Goal: Task Accomplishment & Management: Complete application form

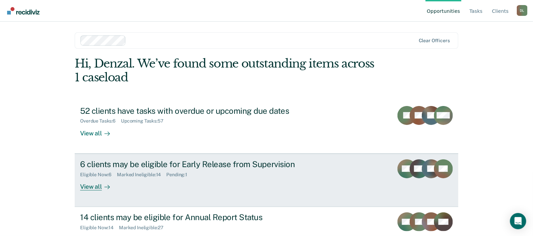
click at [252, 164] on div "6 clients may be eligible for Early Release from Supervision" at bounding box center [198, 165] width 237 height 10
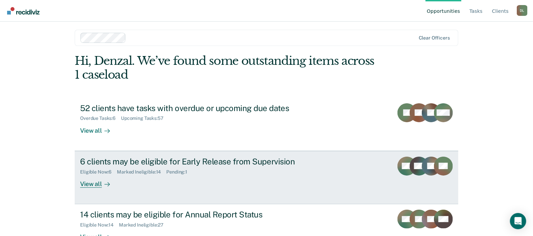
scroll to position [23, 0]
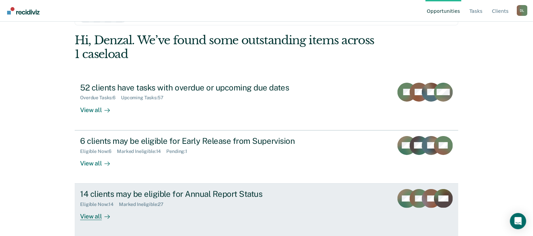
click at [156, 195] on div "14 clients may be eligible for Annual Report Status" at bounding box center [198, 194] width 237 height 10
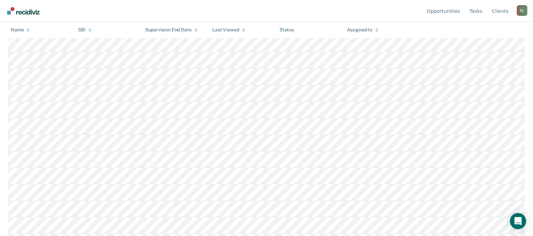
scroll to position [166, 0]
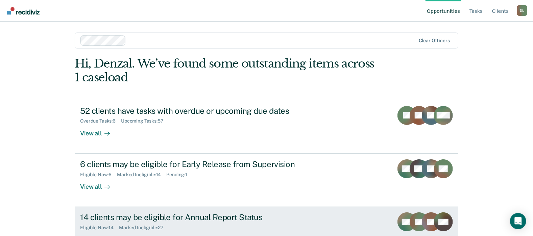
click at [190, 222] on div "Eligible Now : 14 Marked Ineligible : 27" at bounding box center [198, 226] width 237 height 8
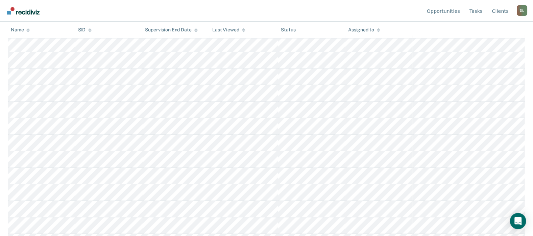
scroll to position [166, 0]
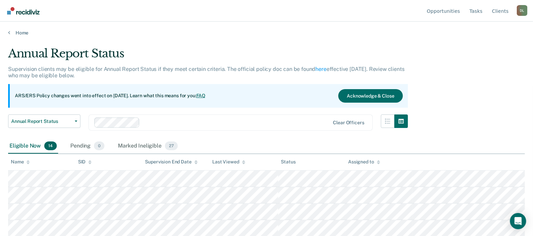
scroll to position [166, 0]
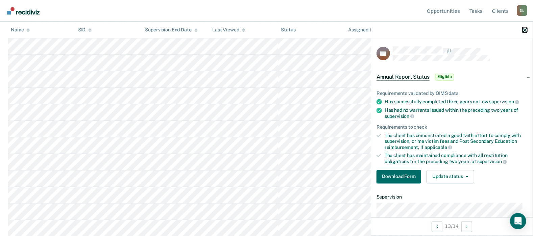
click at [523, 31] on icon "button" at bounding box center [525, 30] width 5 height 5
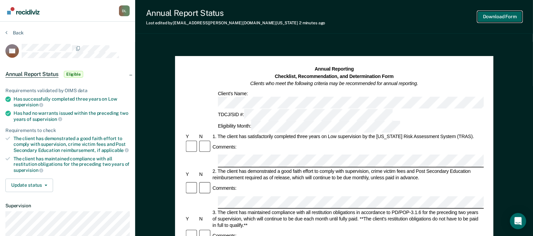
click at [507, 16] on button "Download Form" at bounding box center [500, 16] width 45 height 11
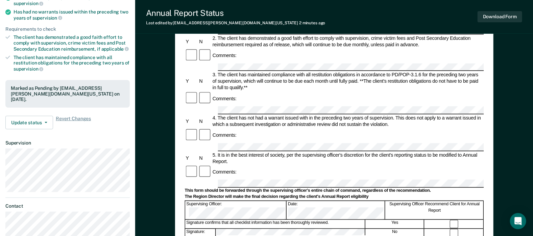
scroll to position [169, 0]
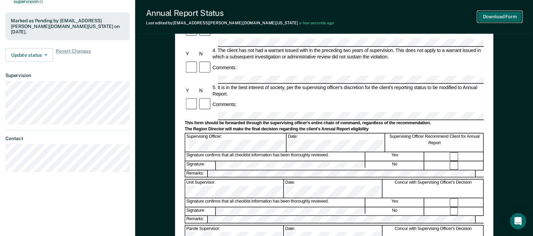
click at [499, 18] on button "Download Form" at bounding box center [500, 16] width 45 height 11
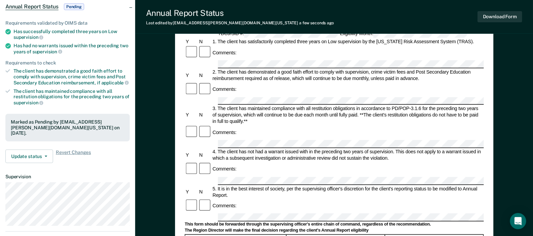
scroll to position [0, 0]
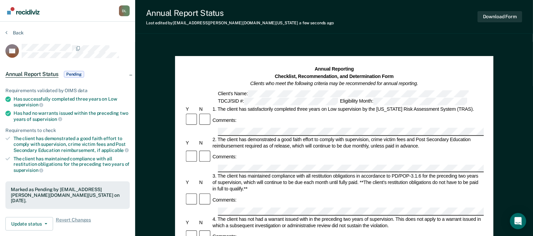
click at [20, 11] on img "Go to Recidiviz Home" at bounding box center [23, 10] width 32 height 7
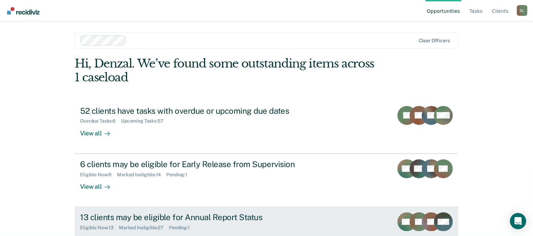
click at [147, 217] on div "13 clients may be eligible for Annual Report Status" at bounding box center [198, 218] width 237 height 10
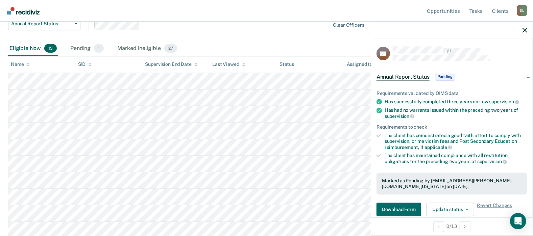
scroll to position [101, 0]
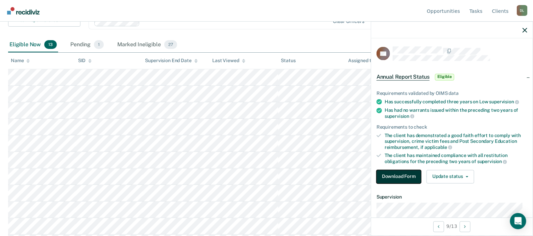
click at [401, 178] on button "Download Form" at bounding box center [399, 177] width 45 height 14
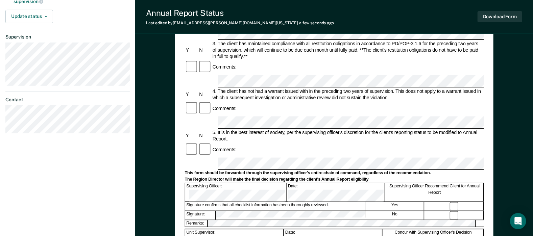
scroll to position [135, 0]
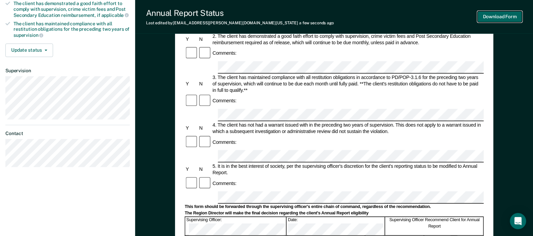
click at [502, 15] on button "Download Form" at bounding box center [500, 16] width 45 height 11
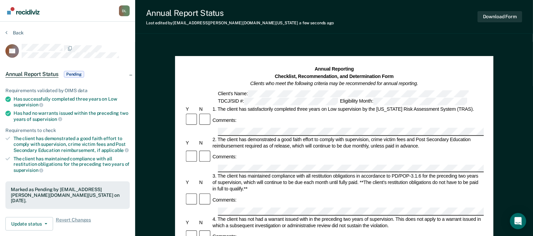
scroll to position [0, 0]
click at [15, 32] on button "Back" at bounding box center [14, 33] width 18 height 6
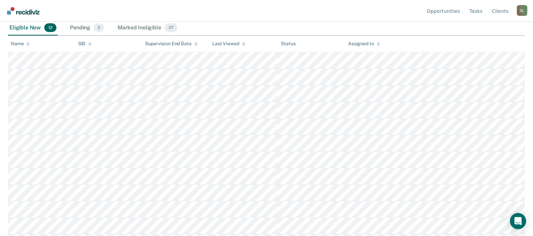
scroll to position [133, 0]
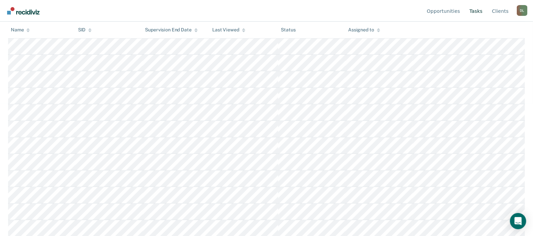
click at [484, 13] on link "Tasks" at bounding box center [476, 11] width 16 height 22
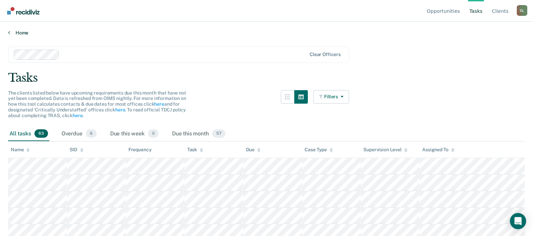
click at [26, 32] on link "Home" at bounding box center [266, 33] width 517 height 6
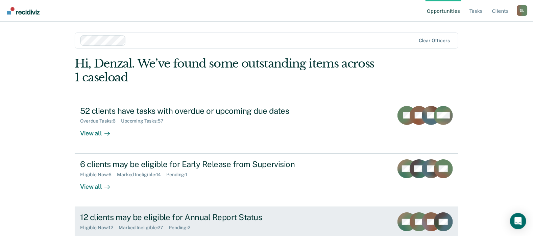
click at [129, 217] on div "12 clients may be eligible for Annual Report Status" at bounding box center [198, 218] width 237 height 10
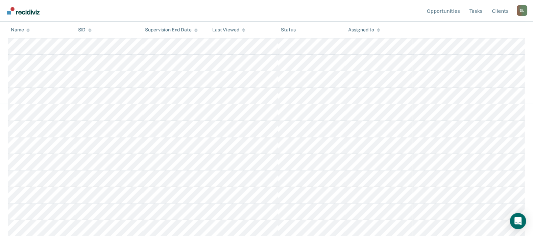
scroll to position [99, 0]
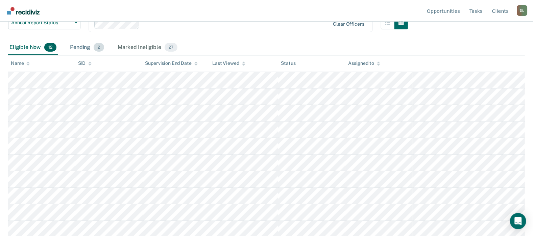
click at [85, 49] on div "Pending 2" at bounding box center [87, 47] width 37 height 15
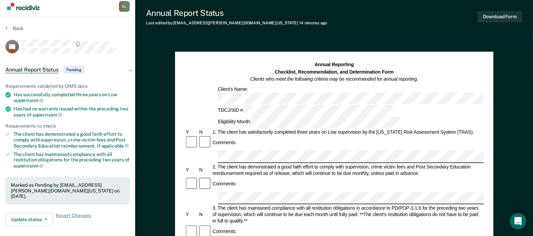
scroll to position [34, 0]
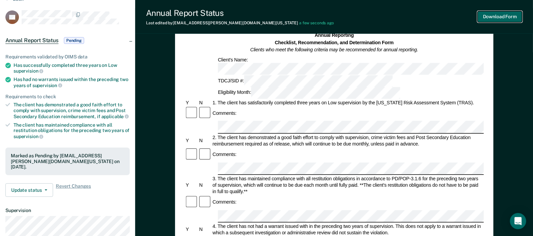
click at [496, 20] on button "Download Form" at bounding box center [500, 16] width 45 height 11
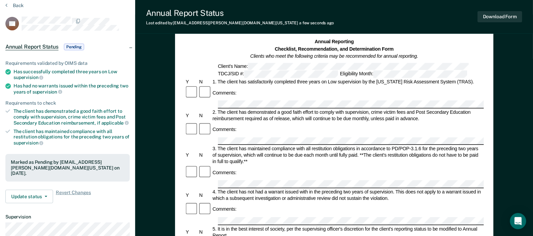
scroll to position [0, 0]
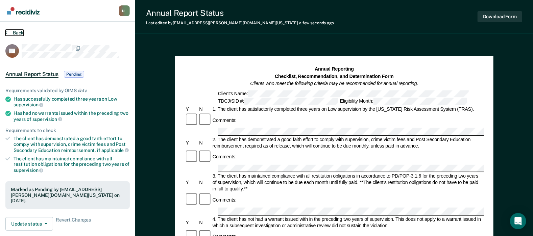
click at [14, 33] on button "Back" at bounding box center [14, 33] width 18 height 6
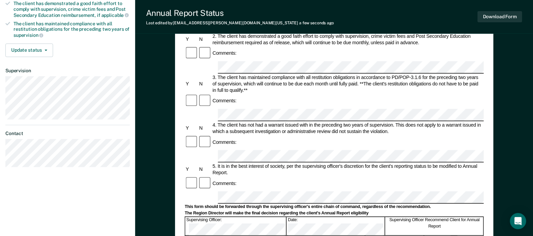
scroll to position [101, 0]
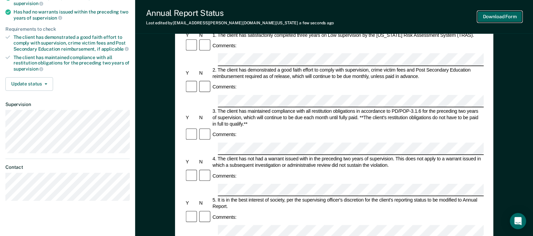
click at [504, 15] on button "Download Form" at bounding box center [500, 16] width 45 height 11
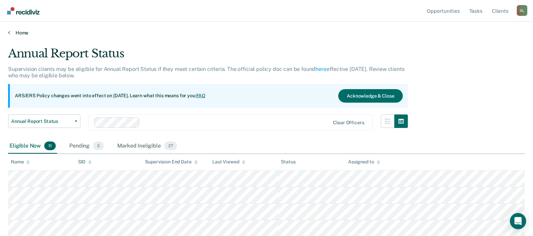
click at [22, 32] on link "Home" at bounding box center [266, 33] width 517 height 6
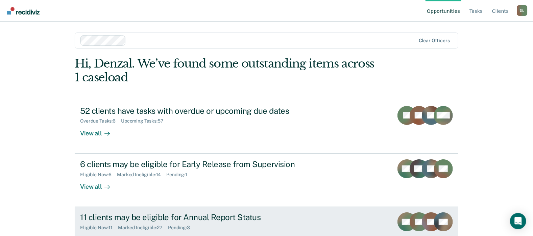
click at [131, 220] on div "11 clients may be eligible for Annual Report Status" at bounding box center [198, 218] width 237 height 10
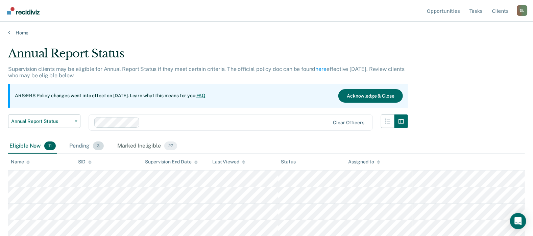
click at [84, 147] on div "Pending 3" at bounding box center [86, 146] width 37 height 15
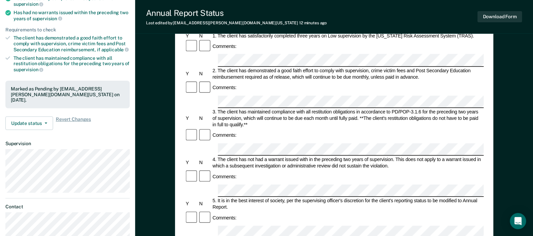
scroll to position [101, 0]
click at [494, 21] on button "Download Form" at bounding box center [500, 16] width 45 height 11
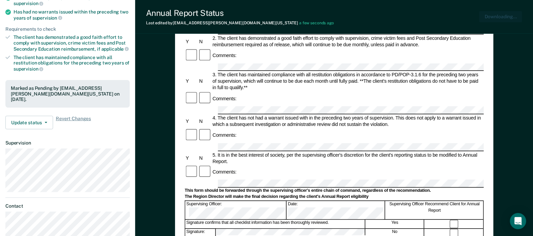
scroll to position [0, 0]
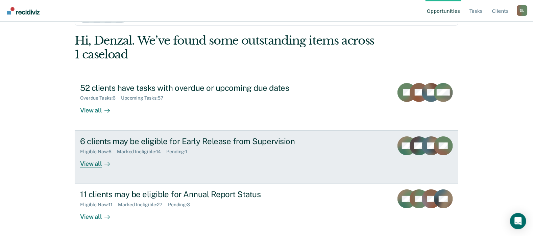
scroll to position [23, 0]
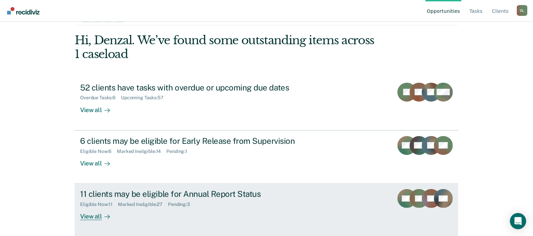
click at [184, 193] on div "11 clients may be eligible for Annual Report Status" at bounding box center [198, 194] width 237 height 10
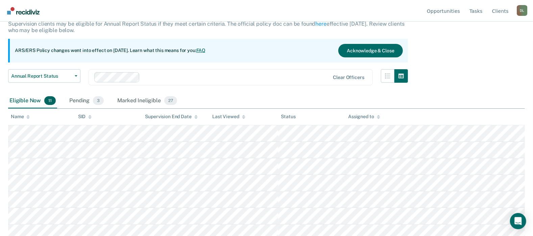
scroll to position [68, 0]
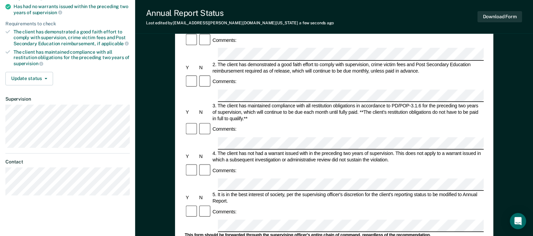
scroll to position [68, 0]
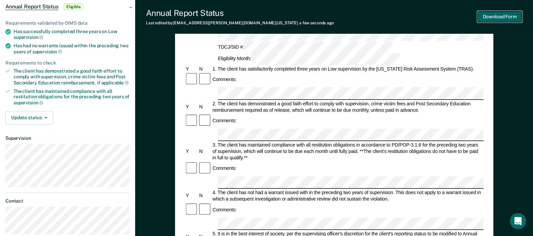
click at [503, 20] on button "Download Form" at bounding box center [500, 16] width 45 height 11
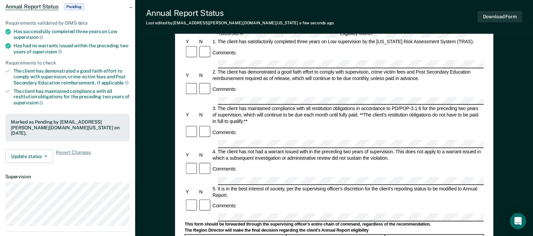
scroll to position [0, 0]
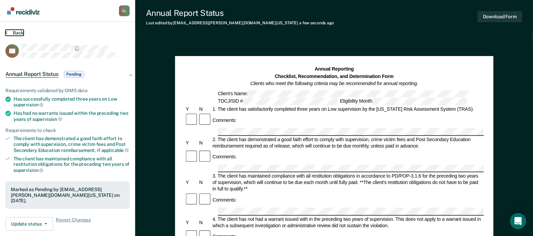
click at [18, 32] on button "Back" at bounding box center [14, 33] width 18 height 6
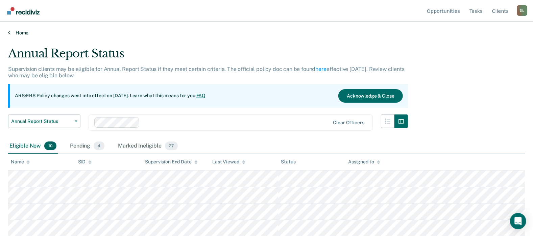
click at [23, 31] on link "Home" at bounding box center [266, 33] width 517 height 6
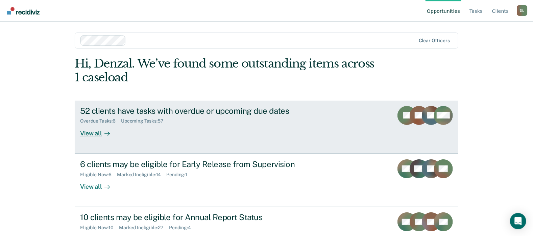
scroll to position [23, 0]
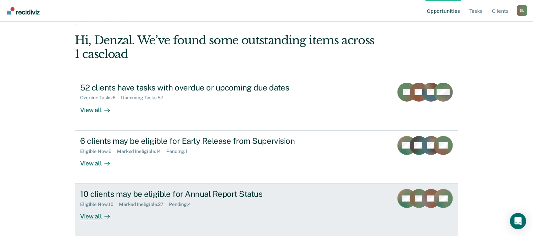
click at [111, 195] on div "10 clients may be eligible for Annual Report Status" at bounding box center [198, 194] width 237 height 10
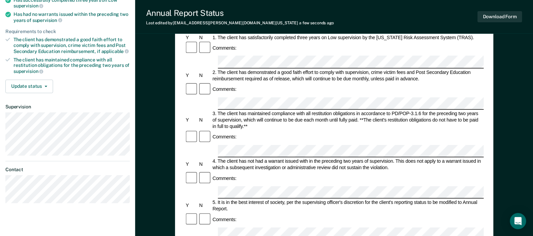
scroll to position [101, 0]
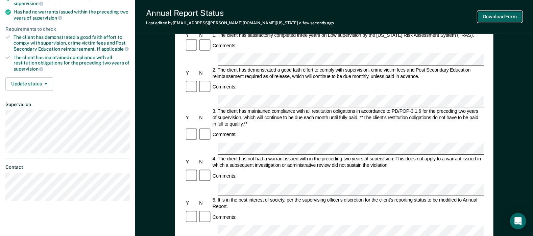
click at [495, 17] on button "Download Form" at bounding box center [500, 16] width 45 height 11
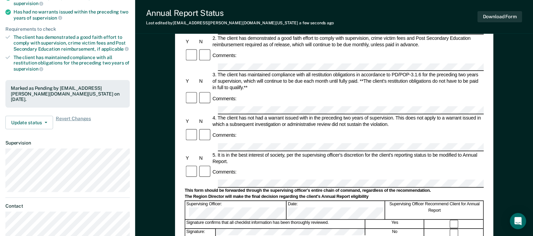
scroll to position [0, 0]
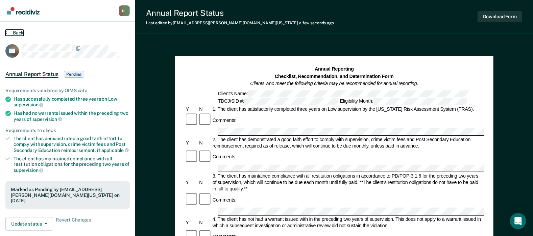
click at [14, 32] on button "Back" at bounding box center [14, 33] width 18 height 6
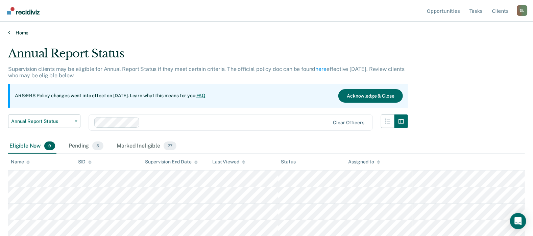
click at [18, 32] on link "Home" at bounding box center [266, 33] width 517 height 6
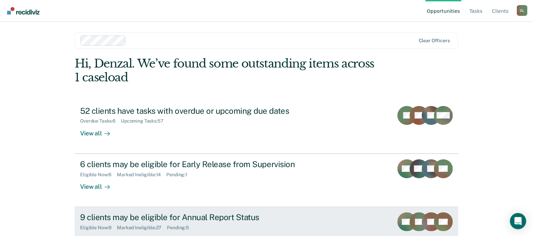
click at [137, 219] on div "9 clients may be eligible for Annual Report Status" at bounding box center [198, 218] width 237 height 10
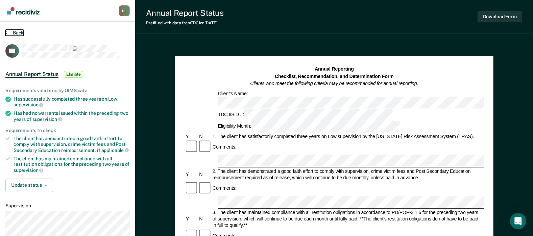
click at [21, 32] on button "Back" at bounding box center [14, 33] width 18 height 6
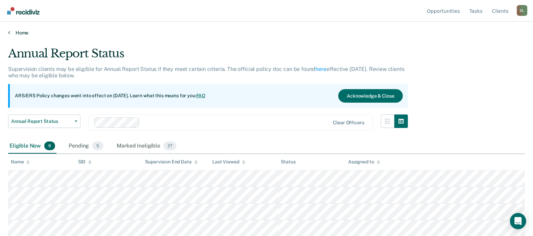
click at [17, 32] on link "Home" at bounding box center [266, 33] width 517 height 6
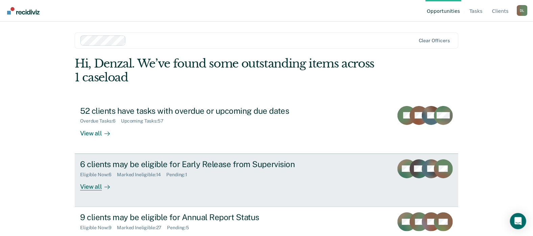
click at [95, 187] on div "View all" at bounding box center [99, 184] width 38 height 13
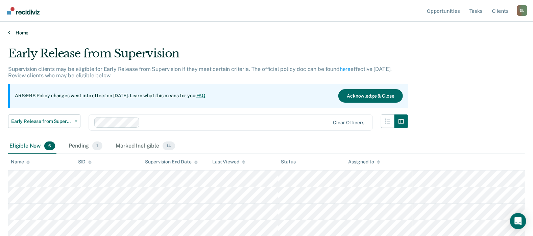
click at [17, 33] on link "Home" at bounding box center [266, 33] width 517 height 6
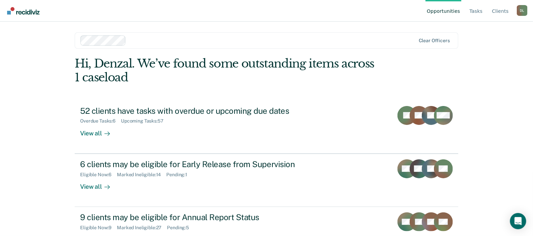
scroll to position [23, 0]
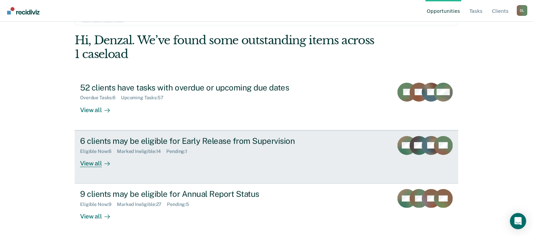
click at [86, 166] on div "View all" at bounding box center [99, 160] width 38 height 13
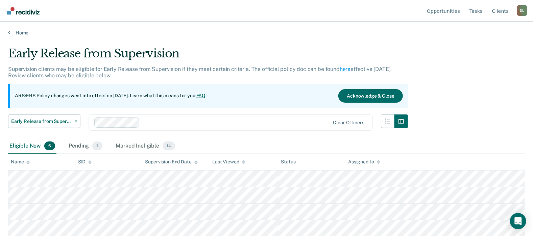
scroll to position [33, 0]
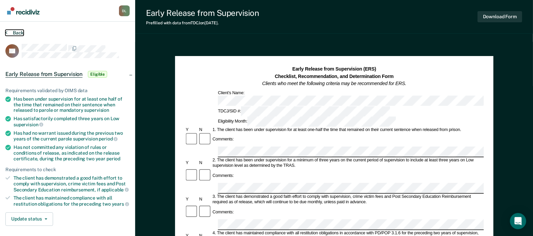
click at [15, 32] on button "Back" at bounding box center [14, 33] width 18 height 6
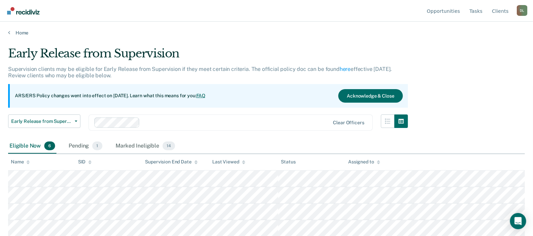
scroll to position [33, 0]
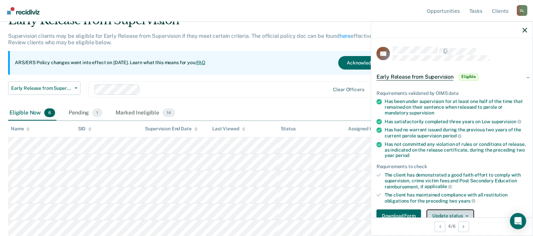
click at [467, 213] on button "Update status" at bounding box center [451, 217] width 48 height 14
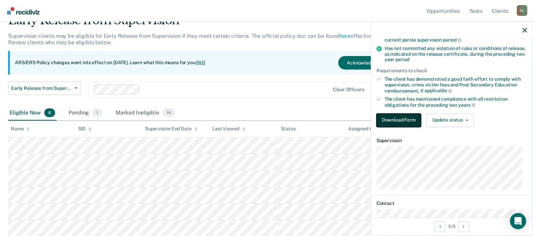
click at [388, 121] on button "Download Form" at bounding box center [399, 121] width 45 height 14
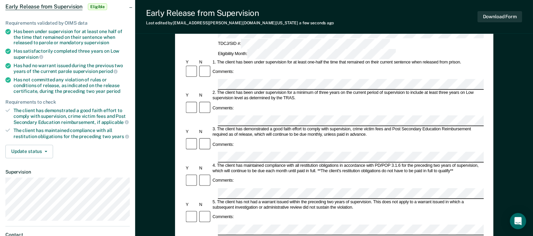
scroll to position [101, 0]
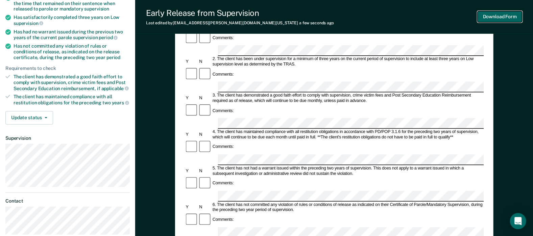
click at [502, 19] on button "Download Form" at bounding box center [500, 16] width 45 height 11
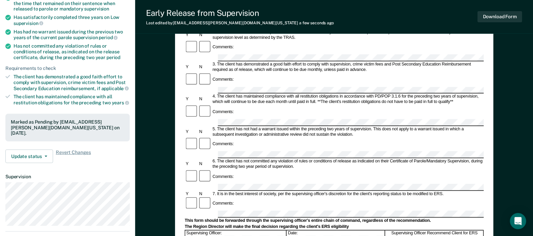
click at [367, 20] on div "Early Release from Supervision Last edited by [PERSON_NAME][EMAIL_ADDRESS][DOMA…" at bounding box center [334, 17] width 398 height 34
click at [503, 20] on button "Download Form" at bounding box center [500, 16] width 45 height 11
click at [165, 63] on div "Early Release from Supervision (ERS) Checklist, Recommendation, and Determinati…" at bounding box center [334, 181] width 398 height 482
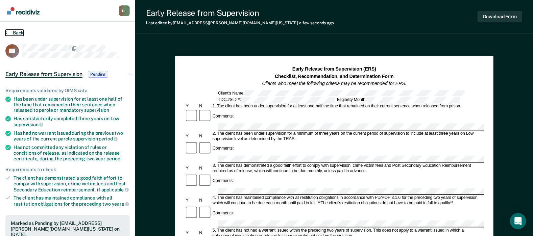
click at [20, 32] on button "Back" at bounding box center [14, 33] width 18 height 6
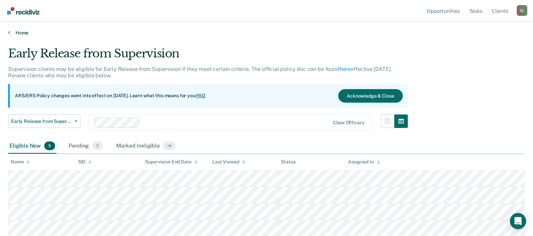
click at [20, 32] on link "Home" at bounding box center [266, 33] width 517 height 6
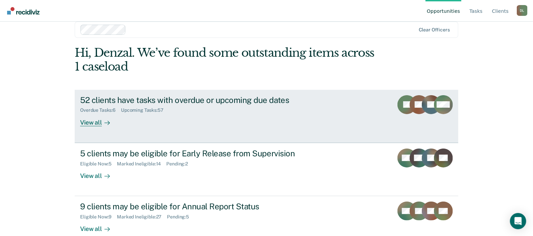
scroll to position [23, 0]
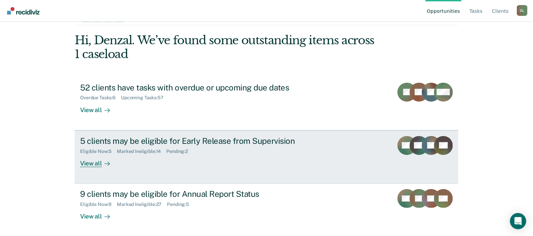
click at [114, 139] on div "5 clients may be eligible for Early Release from Supervision" at bounding box center [198, 141] width 237 height 10
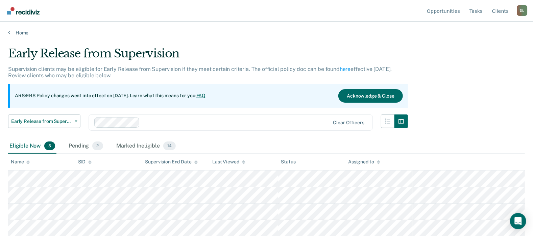
scroll to position [17, 0]
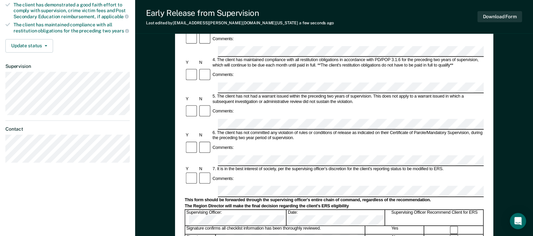
scroll to position [203, 0]
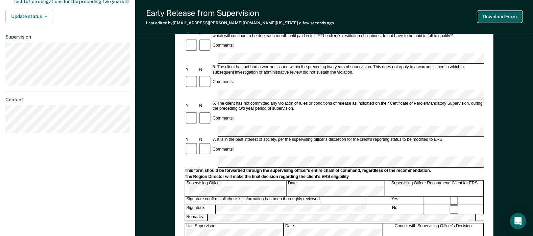
click at [508, 17] on button "Download Form" at bounding box center [500, 16] width 45 height 11
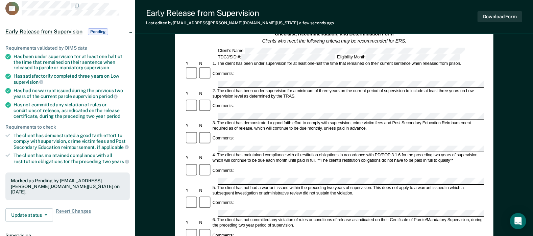
scroll to position [0, 0]
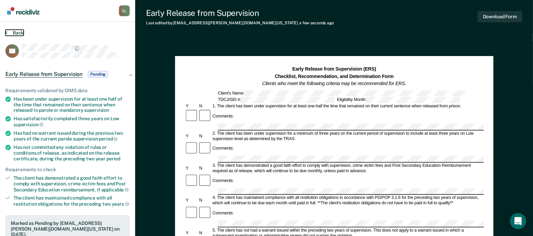
click at [17, 33] on button "Back" at bounding box center [14, 33] width 18 height 6
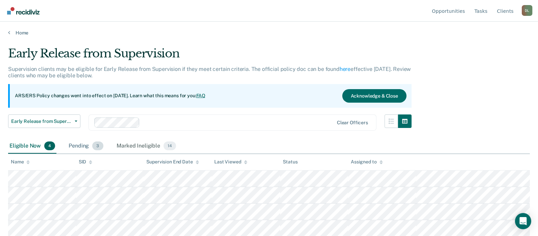
click at [77, 145] on div "Pending 3" at bounding box center [85, 146] width 37 height 15
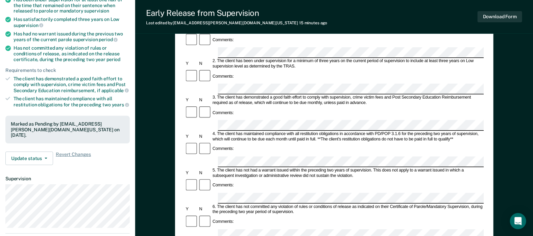
scroll to position [101, 0]
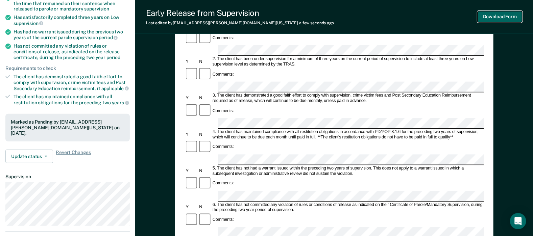
click at [504, 16] on button "Download Form" at bounding box center [500, 16] width 45 height 11
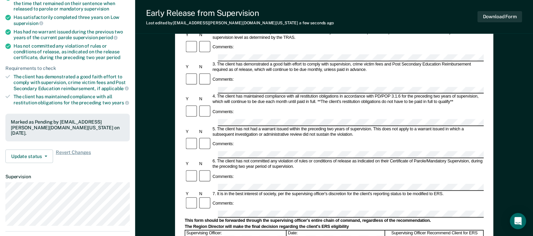
scroll to position [0, 0]
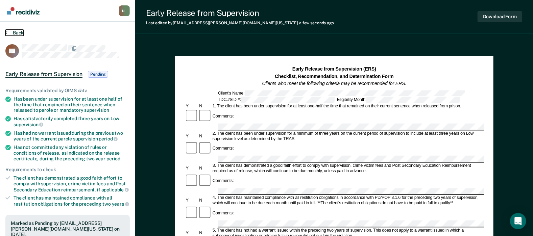
click at [14, 30] on button "Back" at bounding box center [14, 33] width 18 height 6
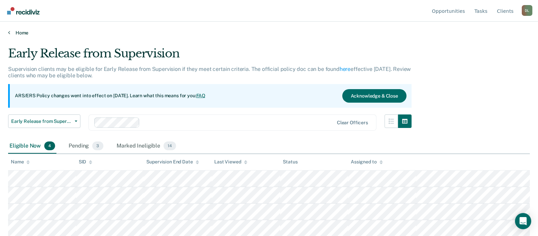
click at [21, 32] on link "Home" at bounding box center [269, 33] width 522 height 6
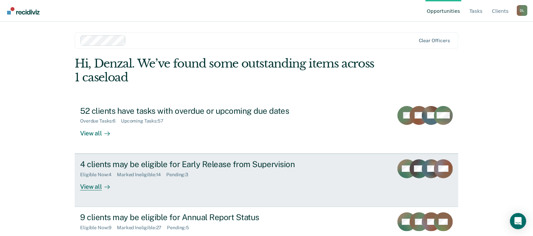
click at [142, 164] on div "4 clients may be eligible for Early Release from Supervision" at bounding box center [198, 165] width 237 height 10
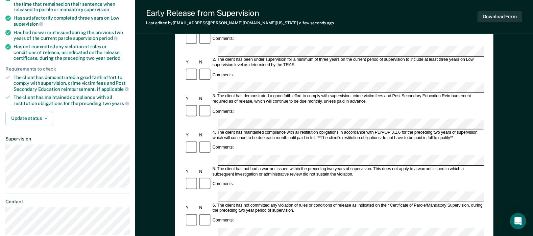
scroll to position [101, 0]
click at [504, 20] on button "Download Form" at bounding box center [500, 16] width 45 height 11
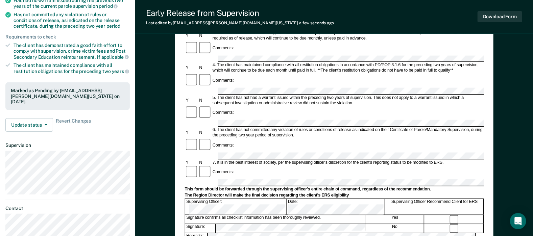
scroll to position [135, 0]
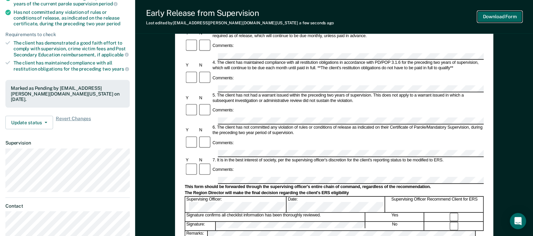
click at [500, 16] on button "Download Form" at bounding box center [500, 16] width 45 height 11
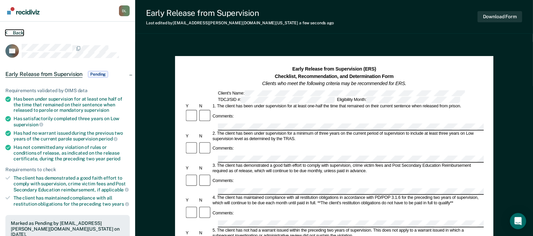
click at [15, 32] on button "Back" at bounding box center [14, 33] width 18 height 6
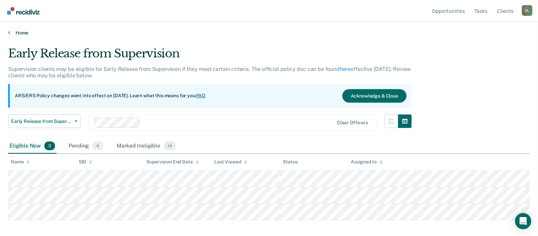
click at [24, 33] on link "Home" at bounding box center [269, 33] width 522 height 6
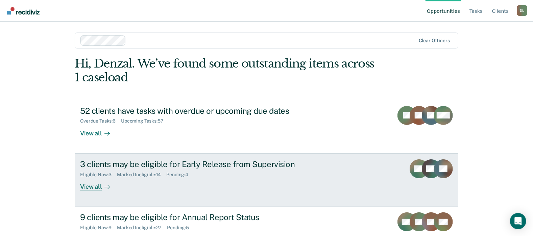
click at [120, 166] on div "3 clients may be eligible for Early Release from Supervision" at bounding box center [198, 165] width 237 height 10
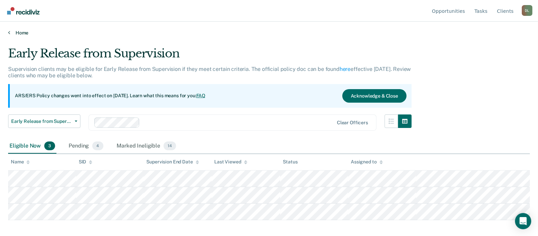
click at [17, 33] on link "Home" at bounding box center [269, 33] width 522 height 6
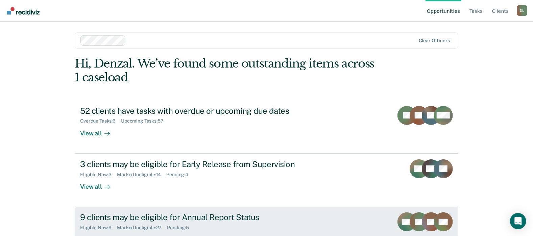
click at [131, 215] on div "9 clients may be eligible for Annual Report Status" at bounding box center [198, 218] width 237 height 10
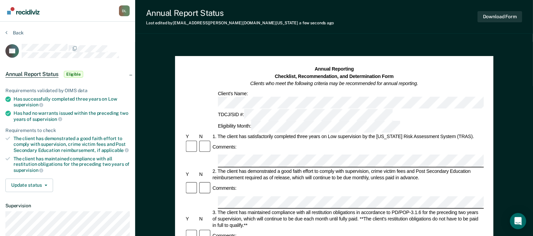
scroll to position [101, 0]
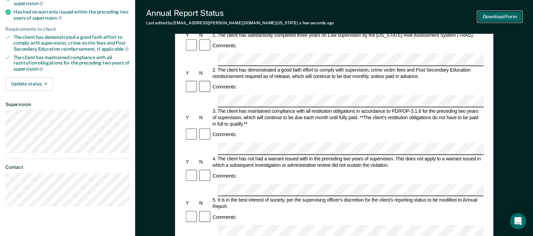
click at [501, 21] on button "Download Form" at bounding box center [500, 16] width 45 height 11
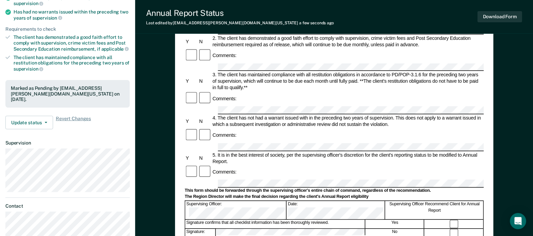
scroll to position [0, 0]
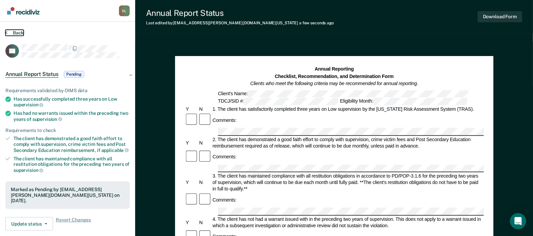
click at [17, 30] on button "Back" at bounding box center [14, 33] width 18 height 6
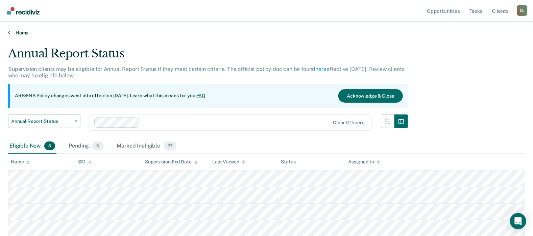
click at [24, 34] on link "Home" at bounding box center [266, 33] width 517 height 6
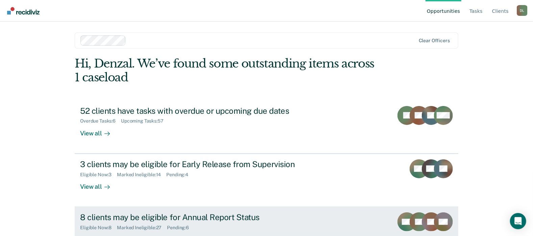
click at [154, 218] on div "8 clients may be eligible for Annual Report Status" at bounding box center [198, 218] width 237 height 10
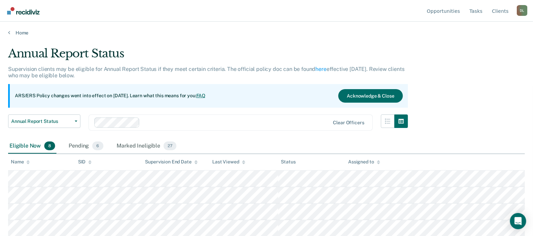
scroll to position [34, 0]
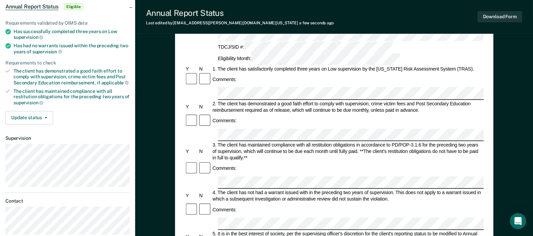
scroll to position [101, 0]
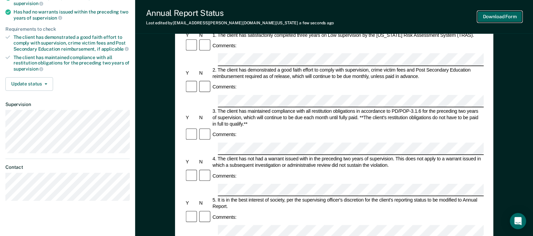
click at [493, 17] on button "Download Form" at bounding box center [500, 16] width 45 height 11
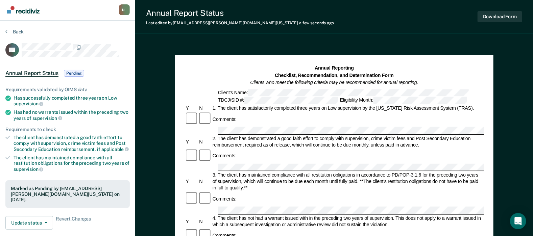
scroll to position [0, 0]
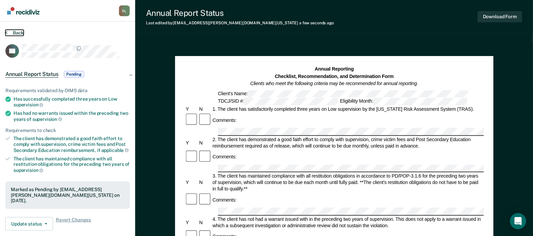
click at [19, 31] on button "Back" at bounding box center [14, 33] width 18 height 6
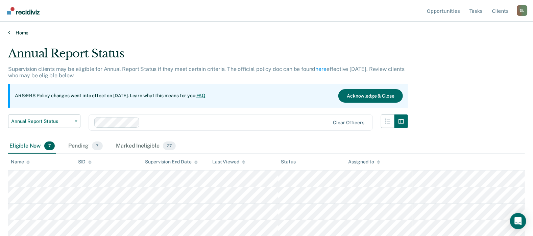
click at [20, 33] on link "Home" at bounding box center [266, 33] width 517 height 6
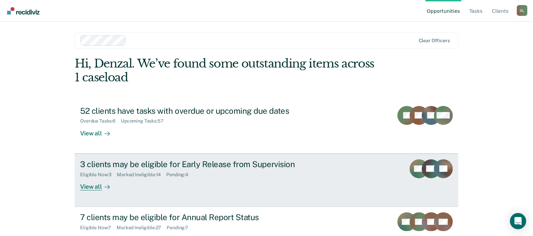
click at [127, 166] on div "3 clients may be eligible for Early Release from Supervision" at bounding box center [198, 165] width 237 height 10
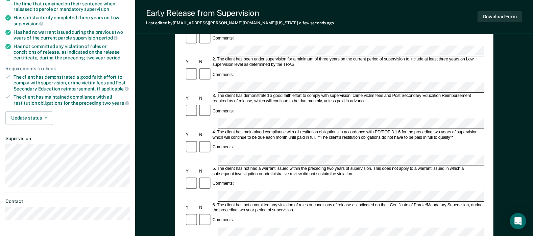
scroll to position [101, 0]
click at [505, 18] on button "Download Form" at bounding box center [500, 16] width 45 height 11
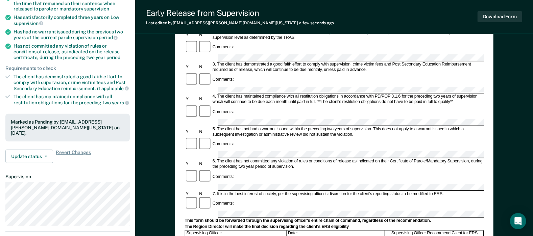
scroll to position [0, 0]
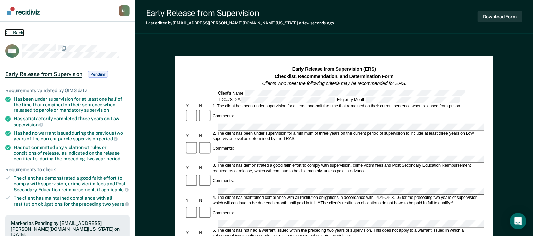
click at [20, 33] on button "Back" at bounding box center [14, 33] width 18 height 6
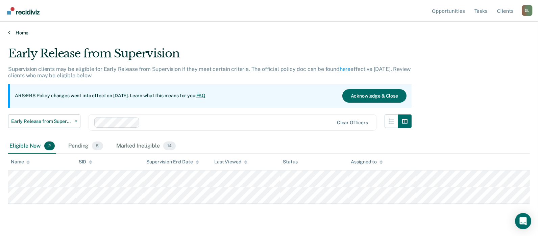
click at [27, 33] on link "Home" at bounding box center [269, 33] width 522 height 6
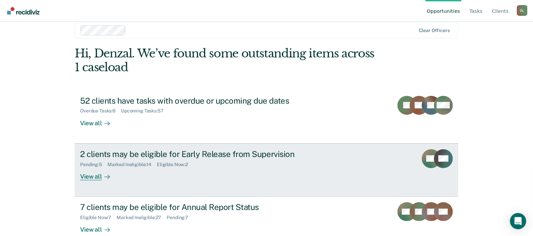
scroll to position [23, 0]
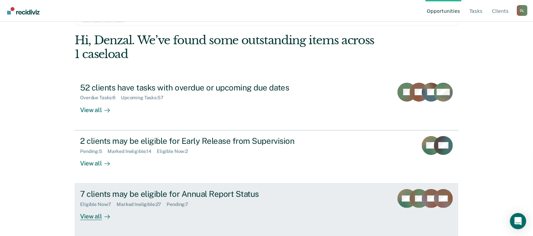
click at [134, 194] on div "7 clients may be eligible for Annual Report Status" at bounding box center [198, 194] width 237 height 10
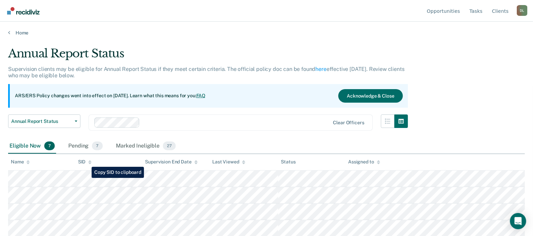
scroll to position [34, 0]
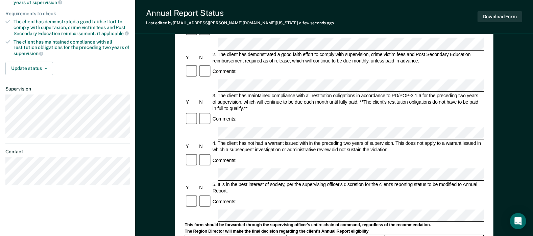
scroll to position [169, 0]
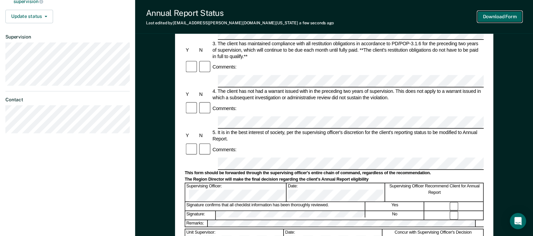
click at [504, 16] on button "Download Form" at bounding box center [500, 16] width 45 height 11
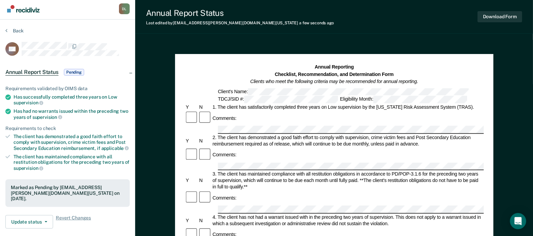
scroll to position [0, 0]
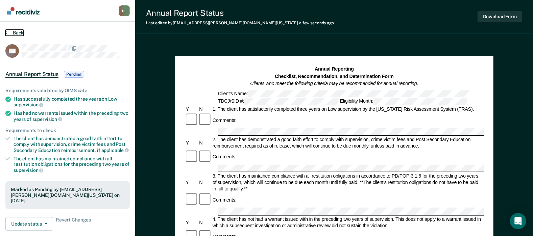
click at [16, 32] on button "Back" at bounding box center [14, 33] width 18 height 6
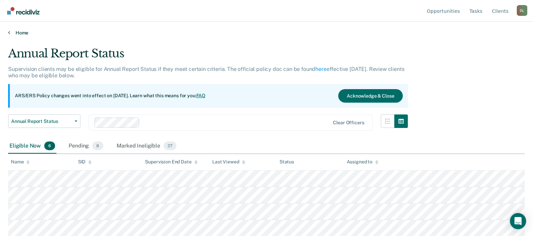
click at [21, 30] on link "Home" at bounding box center [266, 33] width 517 height 6
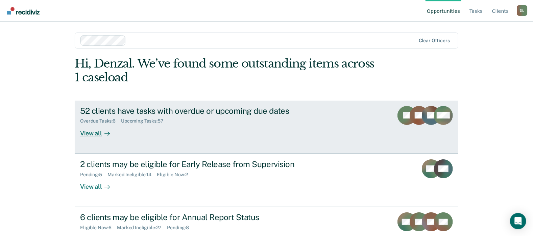
scroll to position [23, 0]
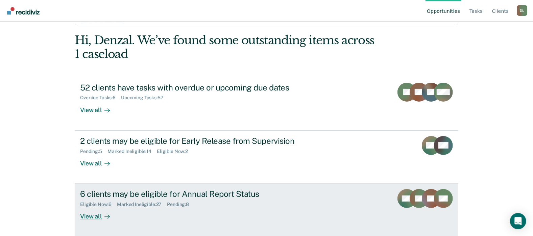
click at [126, 192] on div "6 clients may be eligible for Annual Report Status" at bounding box center [198, 194] width 237 height 10
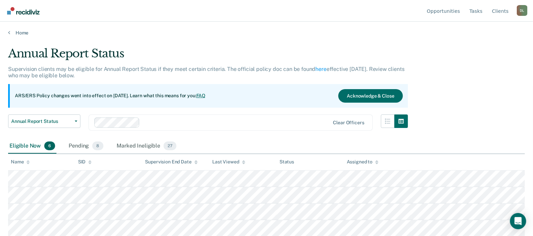
scroll to position [33, 0]
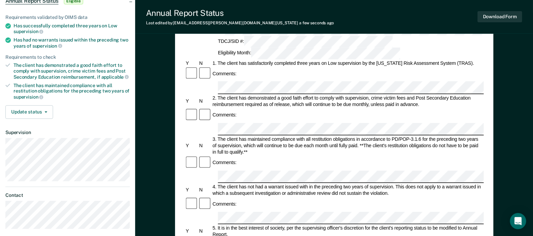
scroll to position [101, 0]
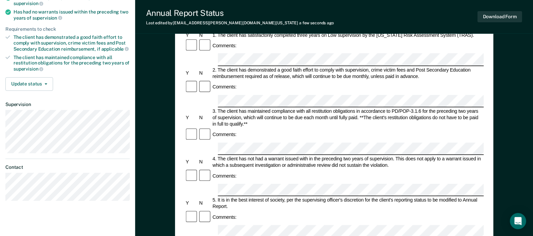
scroll to position [101, 0]
click at [504, 21] on button "Download Form" at bounding box center [500, 16] width 45 height 11
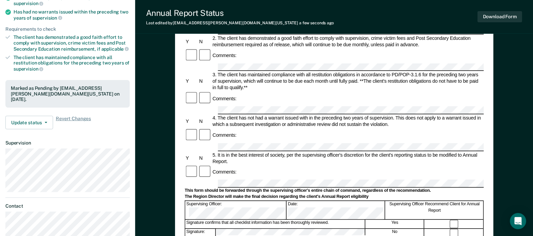
scroll to position [0, 0]
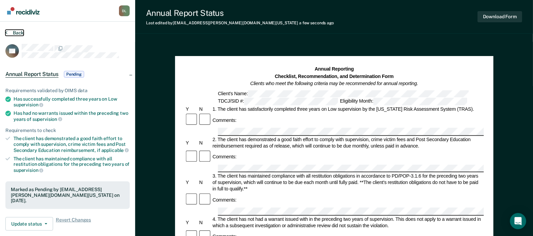
click at [15, 32] on button "Back" at bounding box center [14, 33] width 18 height 6
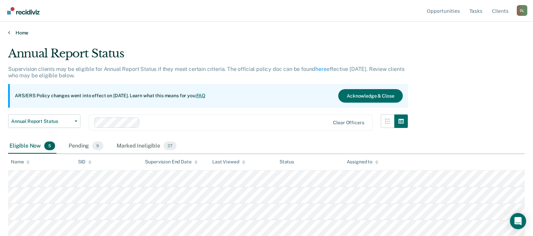
click at [23, 34] on link "Home" at bounding box center [266, 33] width 517 height 6
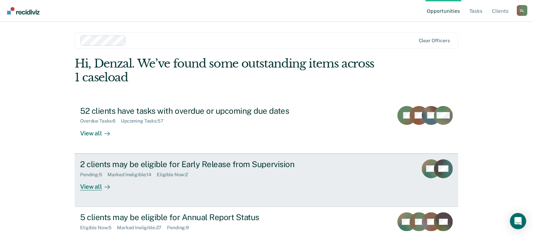
click at [134, 165] on div "2 clients may be eligible for Early Release from Supervision" at bounding box center [198, 165] width 237 height 10
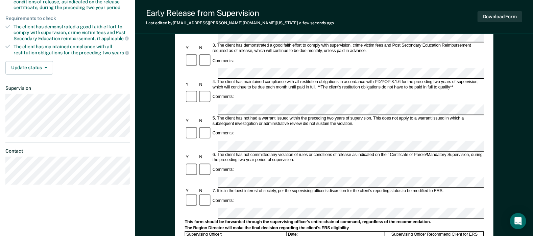
scroll to position [169, 0]
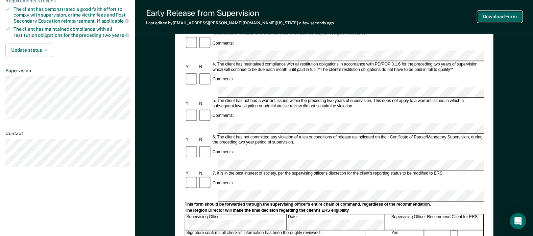
click at [488, 21] on button "Download Form" at bounding box center [500, 16] width 45 height 11
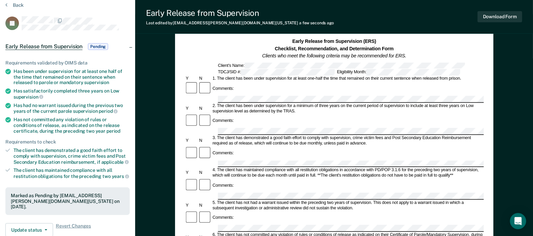
scroll to position [0, 0]
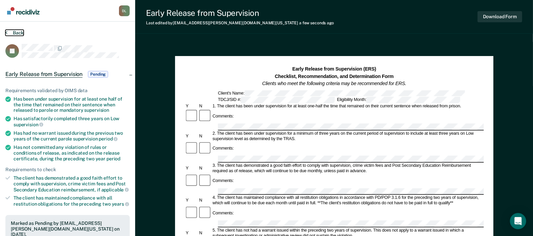
click at [17, 33] on button "Back" at bounding box center [14, 33] width 18 height 6
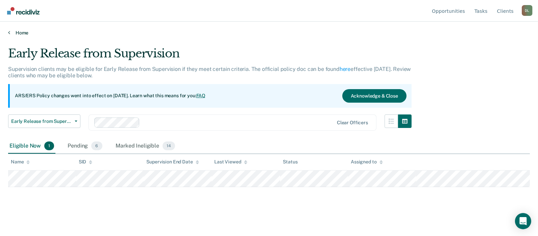
click at [24, 31] on link "Home" at bounding box center [269, 33] width 522 height 6
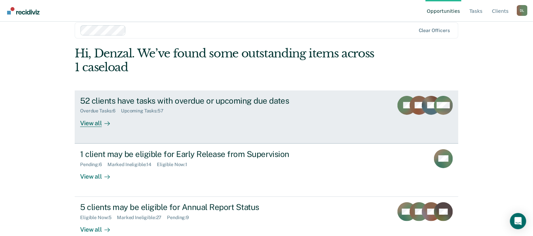
scroll to position [23, 0]
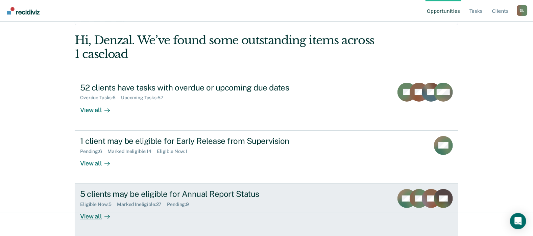
click at [172, 195] on div "5 clients may be eligible for Annual Report Status" at bounding box center [198, 194] width 237 height 10
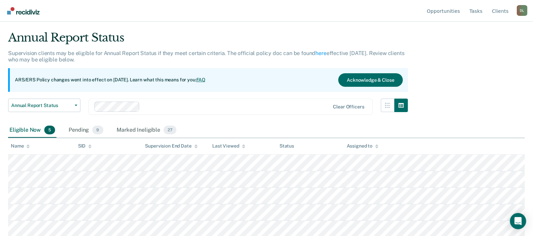
scroll to position [17, 0]
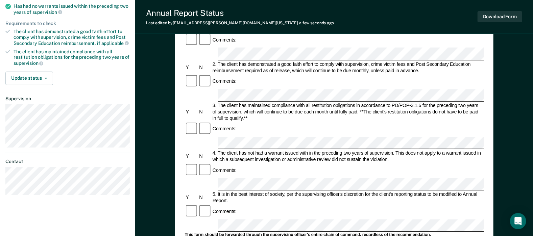
scroll to position [135, 0]
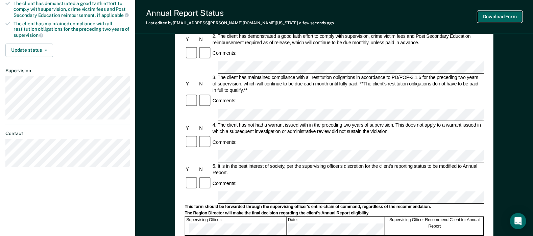
click at [503, 21] on button "Download Form" at bounding box center [500, 16] width 45 height 11
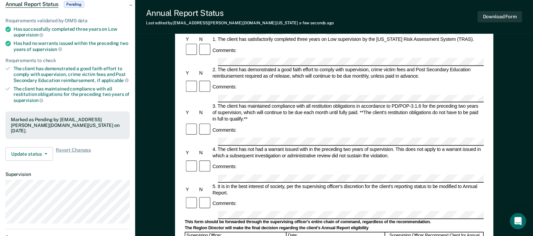
scroll to position [0, 0]
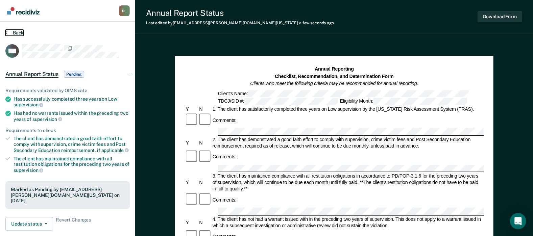
click at [13, 32] on button "Back" at bounding box center [14, 33] width 18 height 6
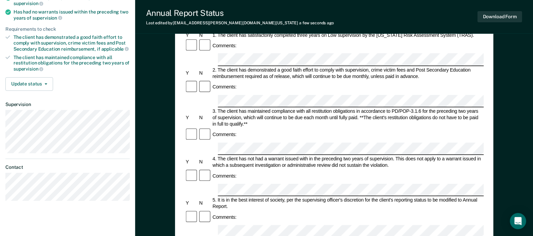
scroll to position [135, 0]
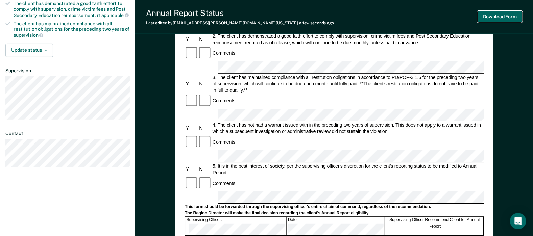
click at [491, 19] on button "Download Form" at bounding box center [500, 16] width 45 height 11
